Goal: Task Accomplishment & Management: Manage account settings

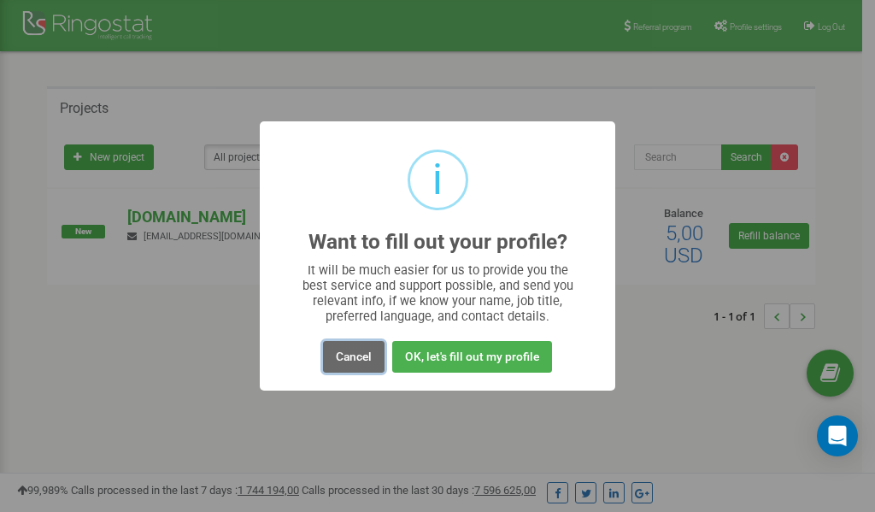
click at [356, 358] on button "Cancel" at bounding box center [354, 357] width 62 height 32
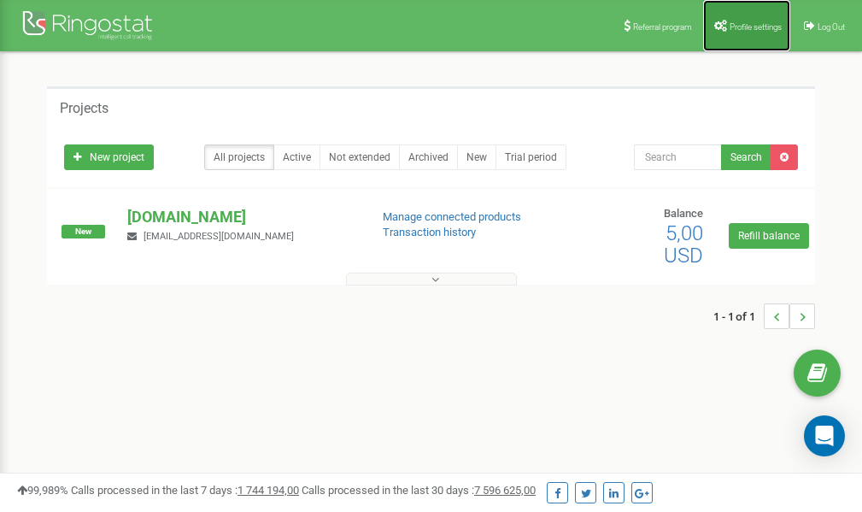
click at [744, 27] on span "Profile settings" at bounding box center [756, 26] width 52 height 9
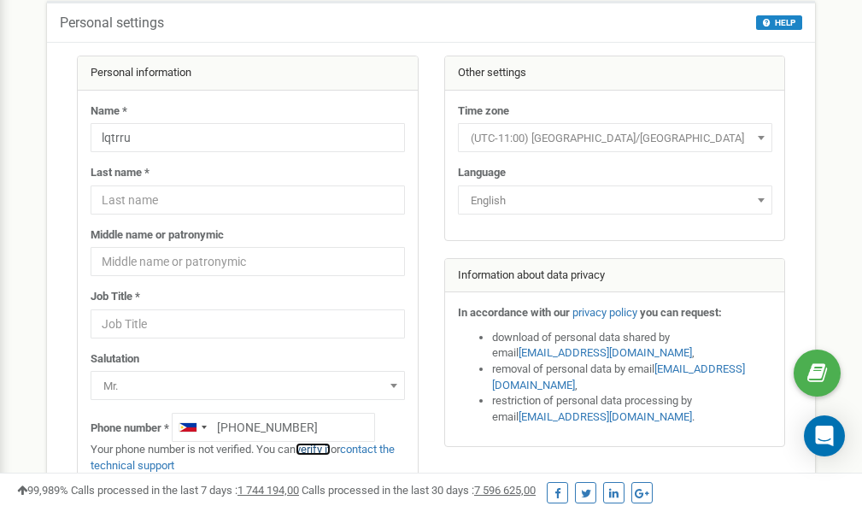
click at [323, 450] on link "verify it" at bounding box center [313, 449] width 35 height 13
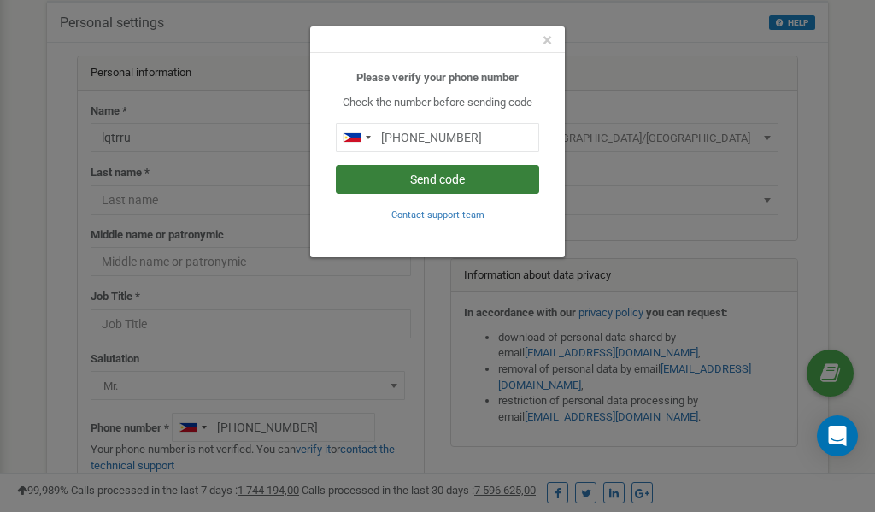
click at [491, 180] on button "Send code" at bounding box center [437, 179] width 203 height 29
